Goal: Task Accomplishment & Management: Use online tool/utility

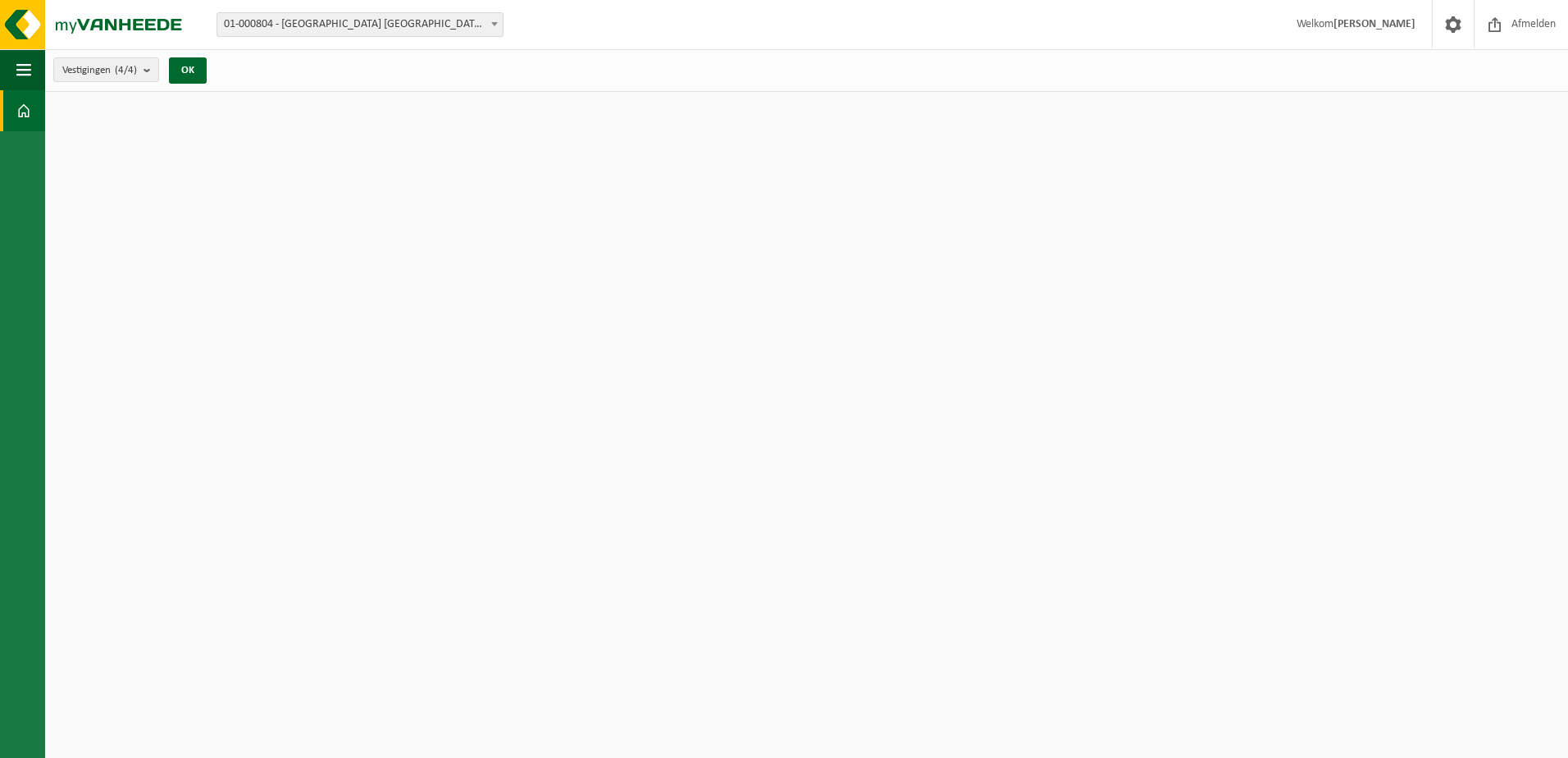
click at [387, 25] on span "01-000804 - [GEOGRAPHIC_DATA] [GEOGRAPHIC_DATA] - [GEOGRAPHIC_DATA]" at bounding box center [360, 25] width 285 height 23
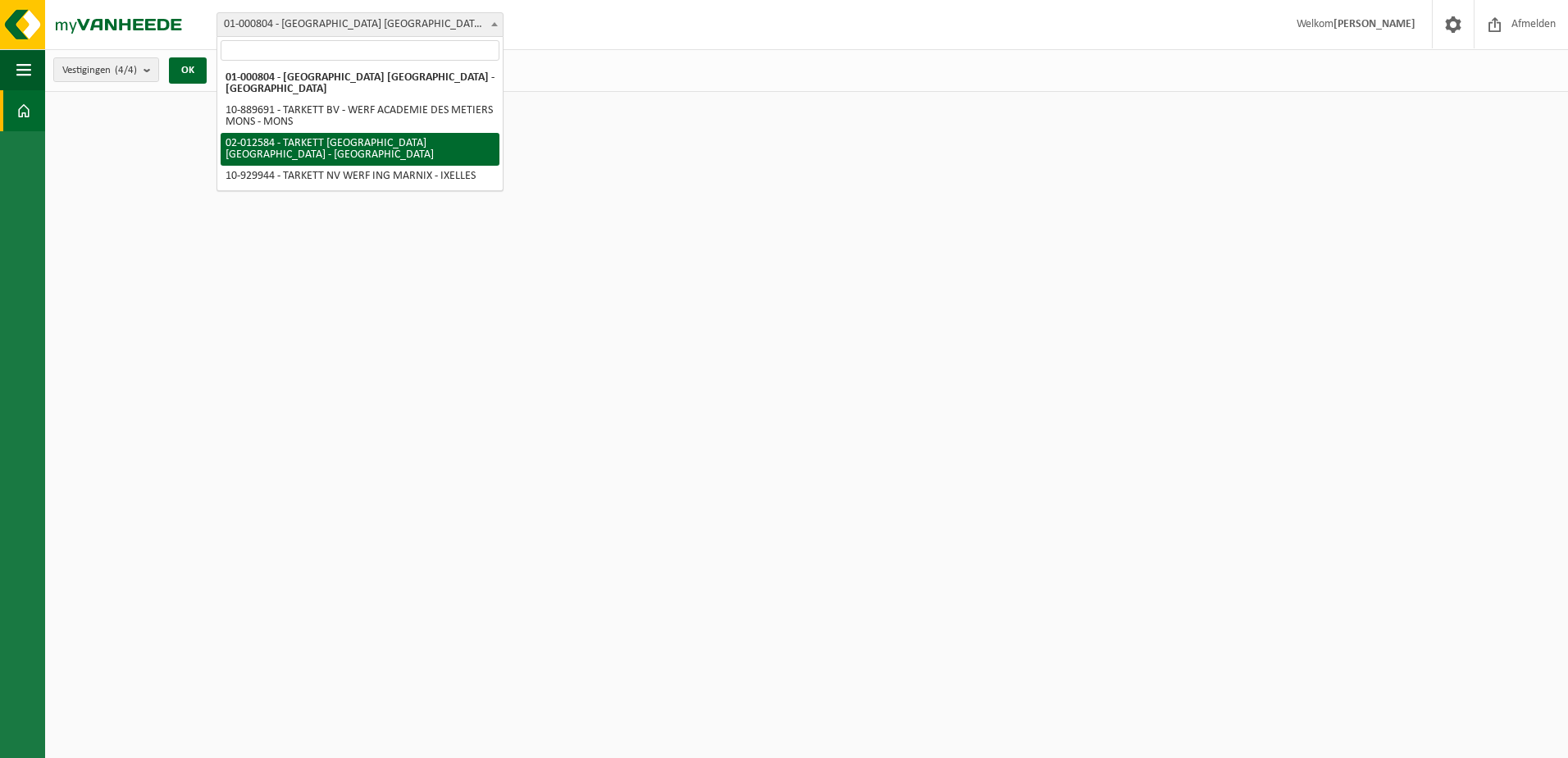
select select "2436"
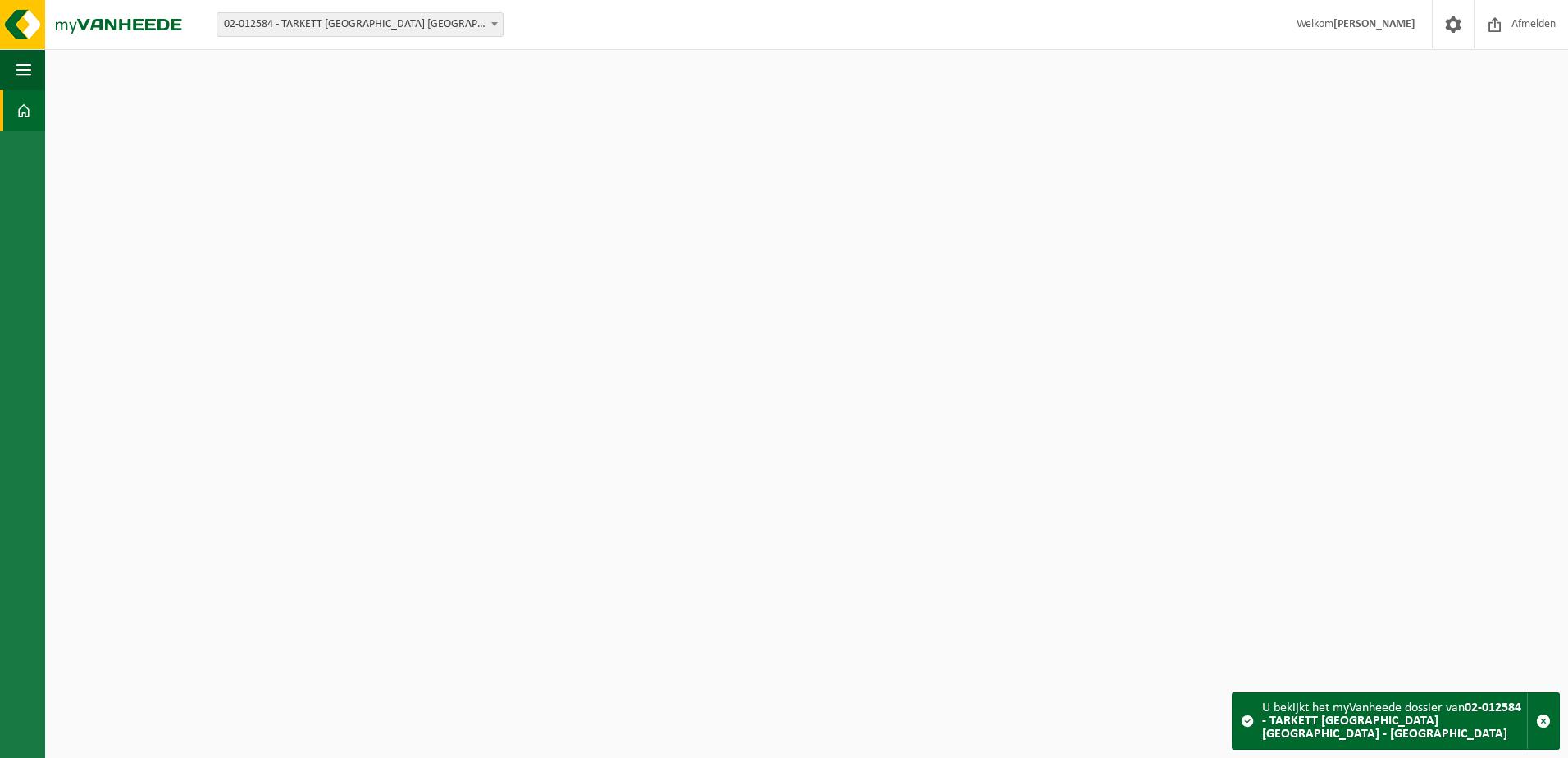
click at [469, 553] on html "Vestiging: 01-000804 - [GEOGRAPHIC_DATA] [GEOGRAPHIC_DATA] - [GEOGRAPHIC_DATA] …" at bounding box center [784, 379] width 1568 height 758
click at [440, 690] on html "Vestiging: 01-000804 - [GEOGRAPHIC_DATA] [GEOGRAPHIC_DATA] - [GEOGRAPHIC_DATA] …" at bounding box center [784, 379] width 1568 height 758
